Goal: Task Accomplishment & Management: Use online tool/utility

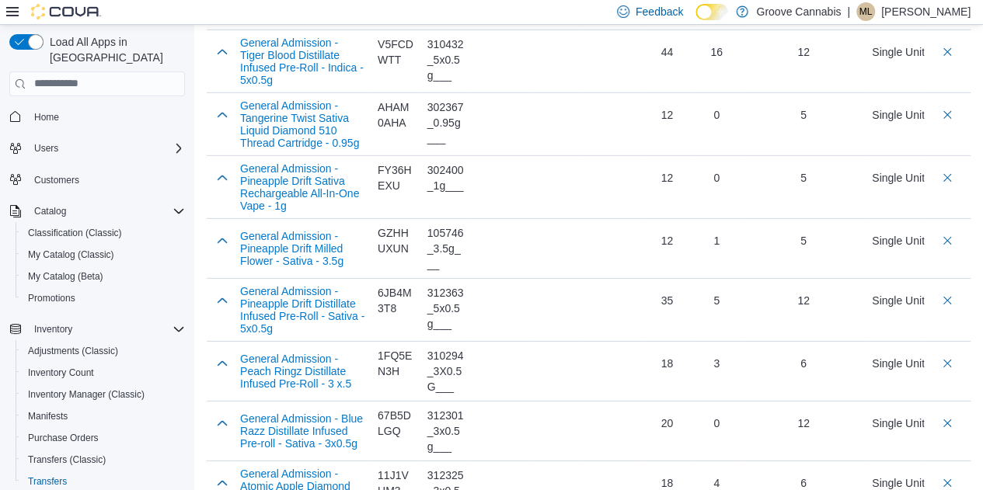
scroll to position [2328, 0]
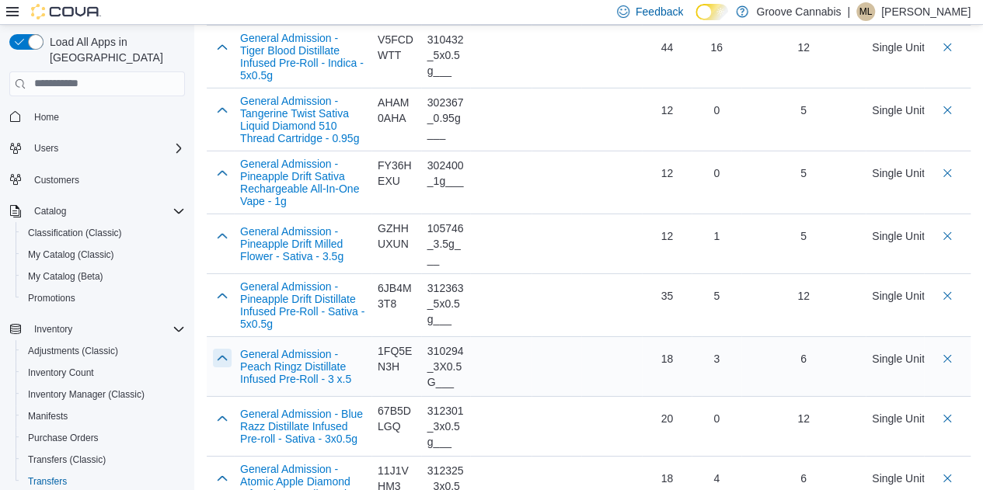
click at [220, 349] on button "button" at bounding box center [222, 358] width 19 height 19
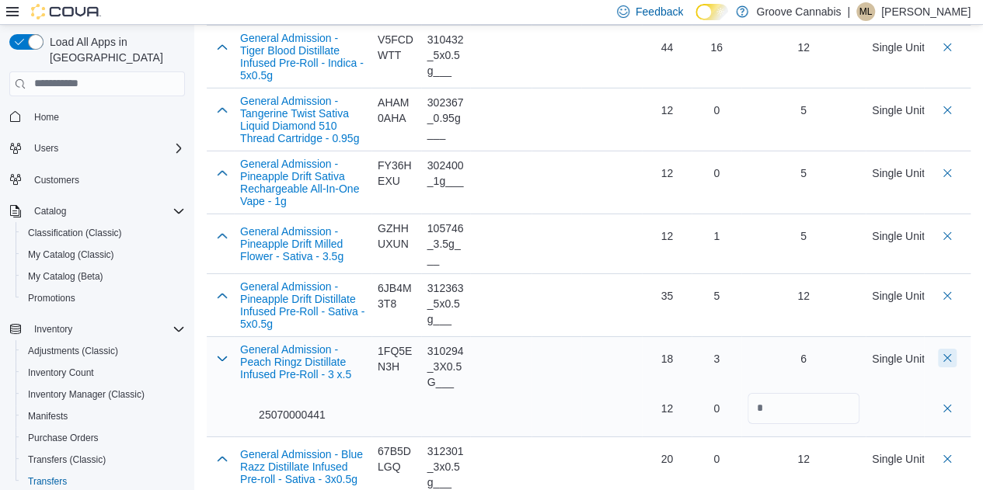
click at [957, 349] on button "Delete count" at bounding box center [947, 358] width 19 height 19
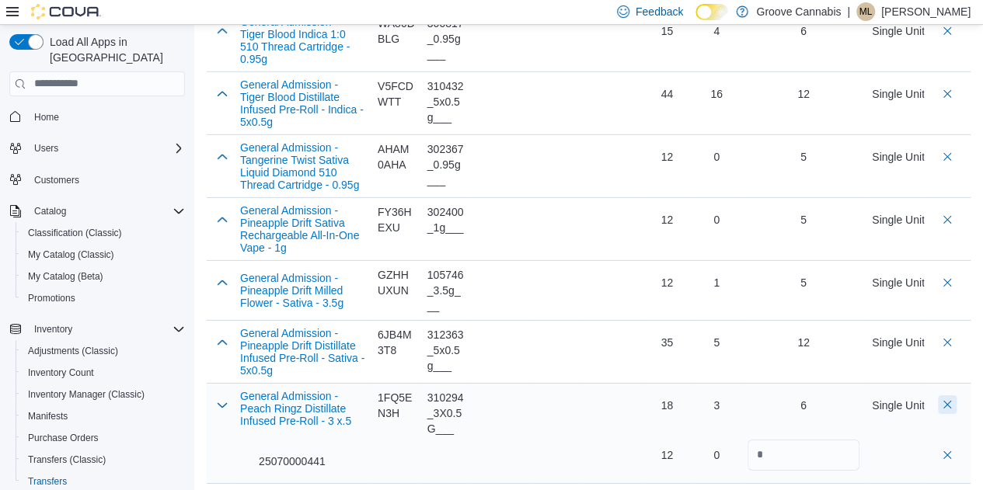
scroll to position [2331, 0]
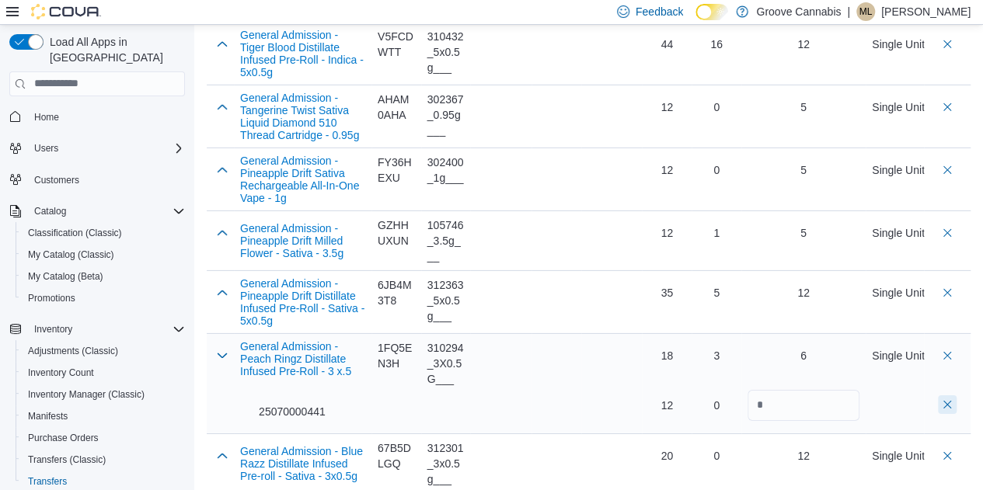
click at [957, 396] on button "delete transfer product" at bounding box center [947, 405] width 19 height 19
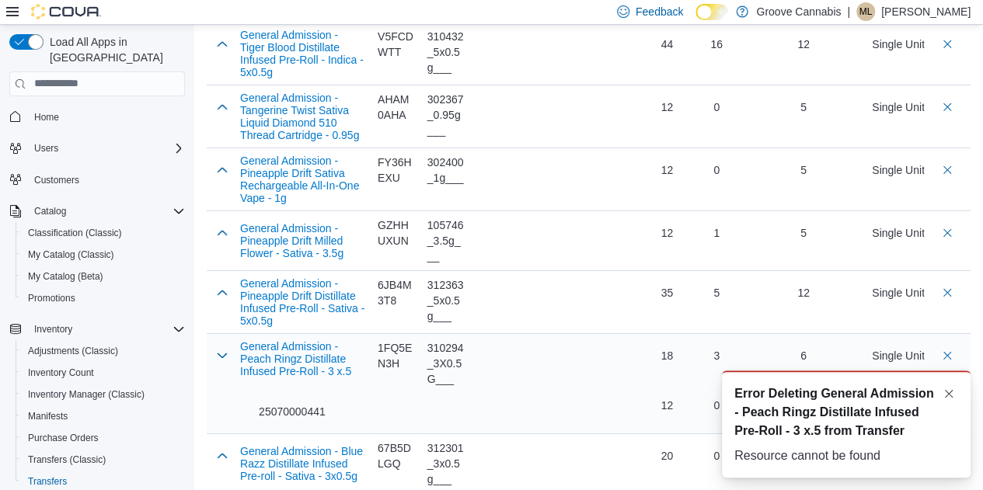
scroll to position [0, 0]
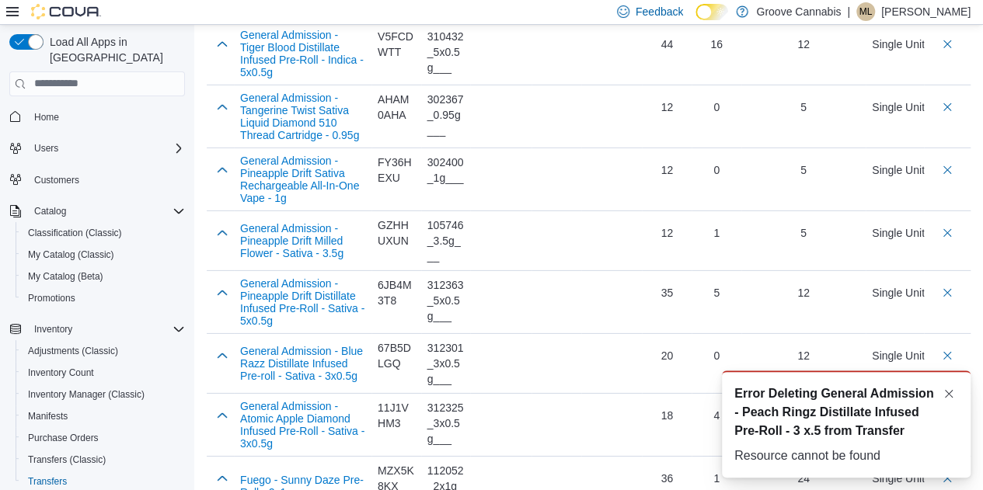
click at [829, 358] on div "A new notification appears Error Deleting General Admission - Peach Ringz Disti…" at bounding box center [827, 424] width 311 height 132
click at [953, 394] on button "Dismiss toast" at bounding box center [948, 393] width 19 height 19
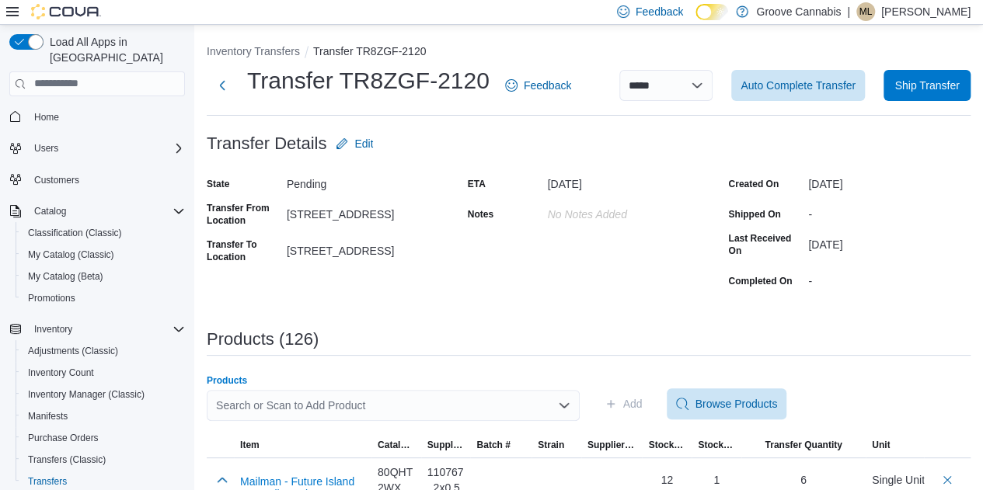
click at [246, 404] on div "Search or Scan to Add Product" at bounding box center [393, 405] width 373 height 31
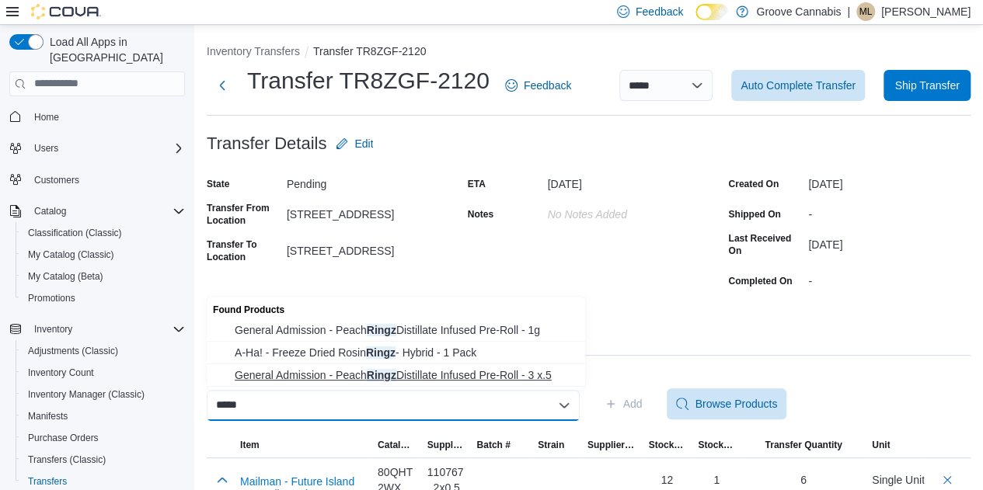
type input "*****"
click at [343, 370] on span "General Admission - Peach Ringz Distillate Infused Pre-Roll - 3 x.5" at bounding box center [405, 376] width 341 height 16
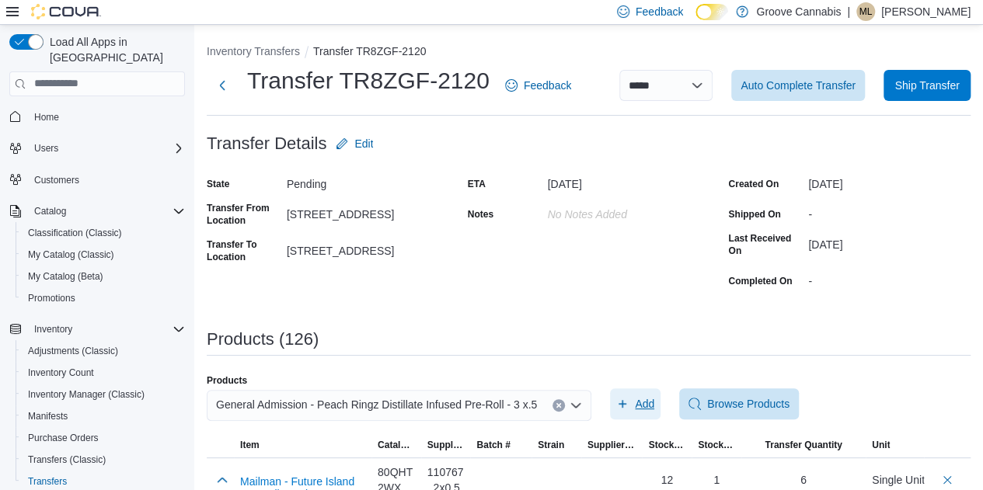
click at [640, 402] on span "Add" at bounding box center [644, 404] width 19 height 16
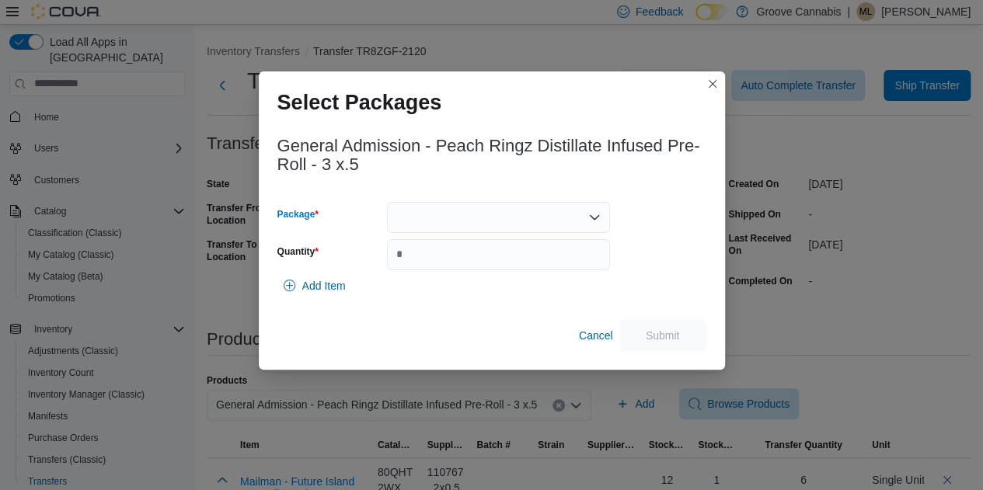
click at [430, 217] on div at bounding box center [498, 217] width 223 height 31
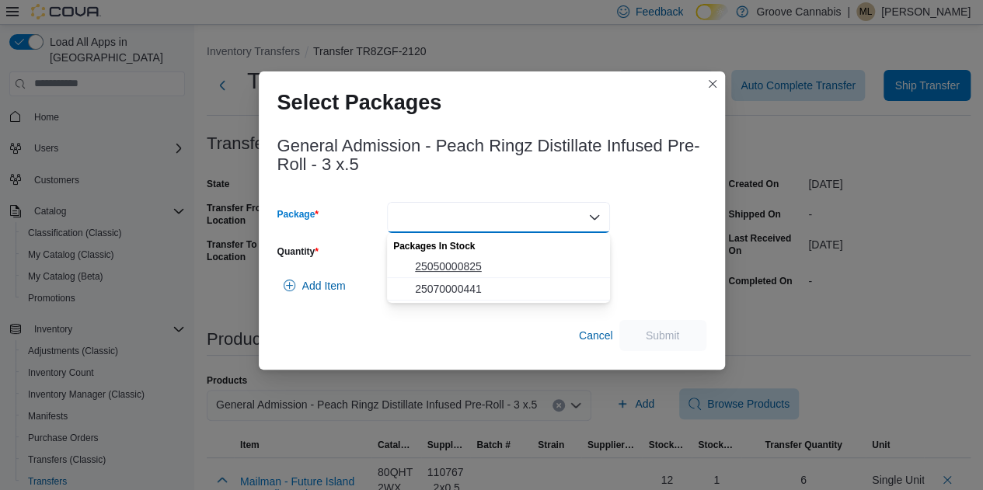
click at [443, 270] on span "25050000825" at bounding box center [508, 267] width 186 height 16
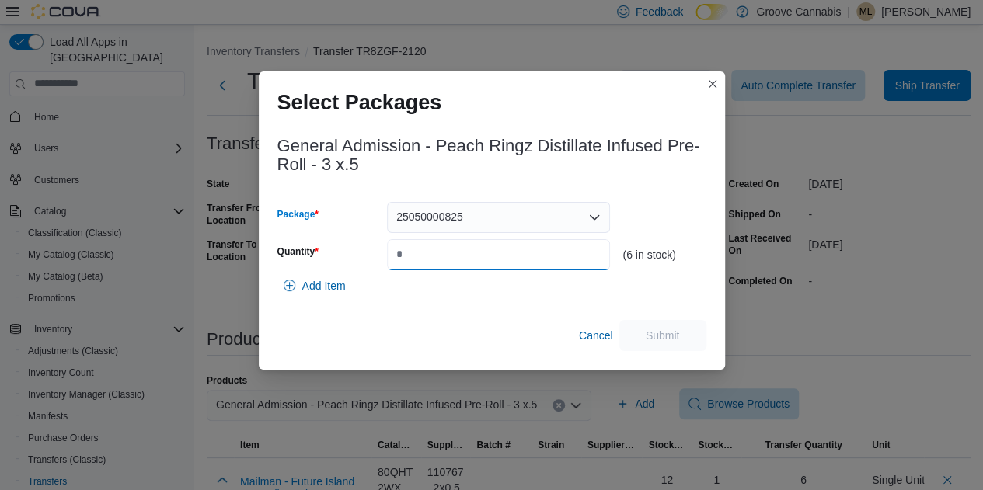
click at [409, 255] on input "Quantity" at bounding box center [498, 254] width 223 height 31
type input "*"
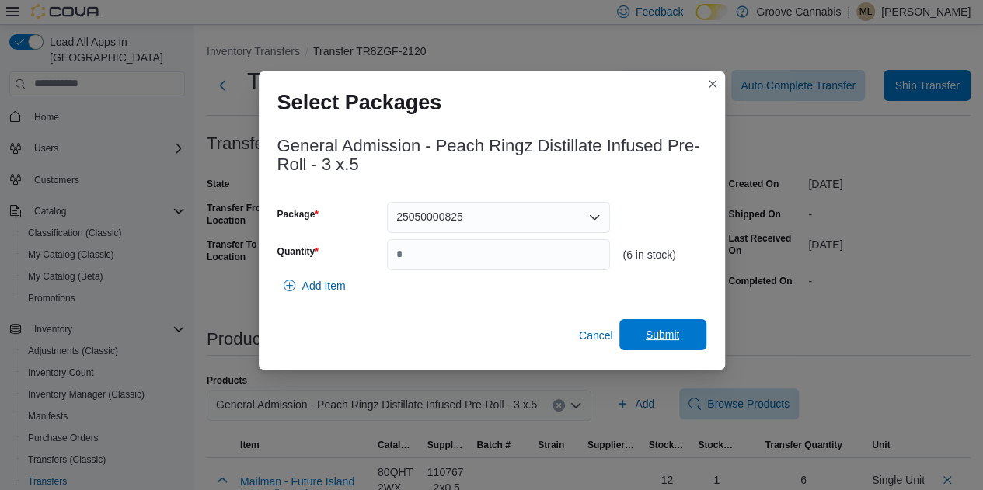
click at [664, 335] on span "Submit" at bounding box center [663, 335] width 34 height 16
